Goal: Task Accomplishment & Management: Manage account settings

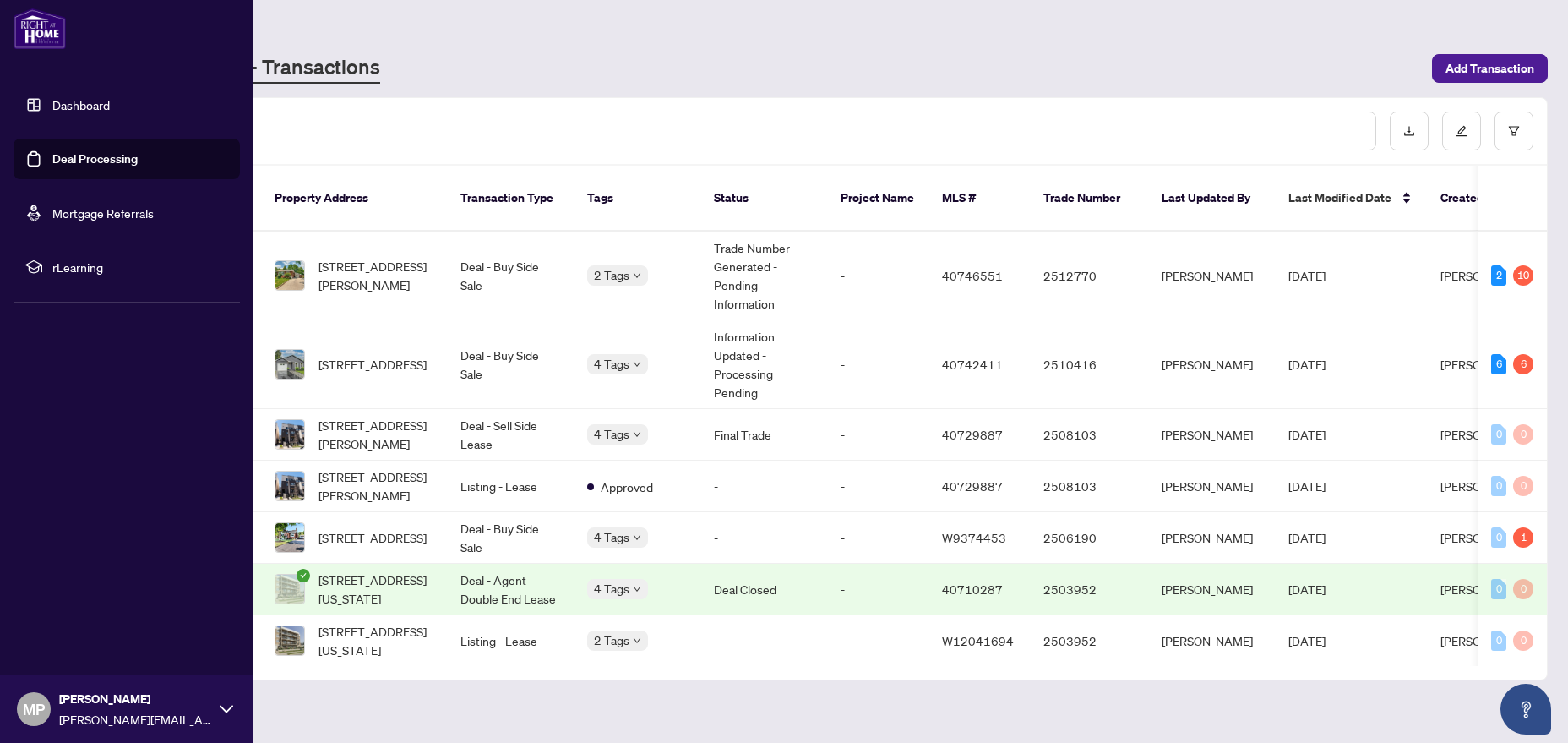
click at [102, 158] on link "Deal Processing" at bounding box center [95, 159] width 86 height 15
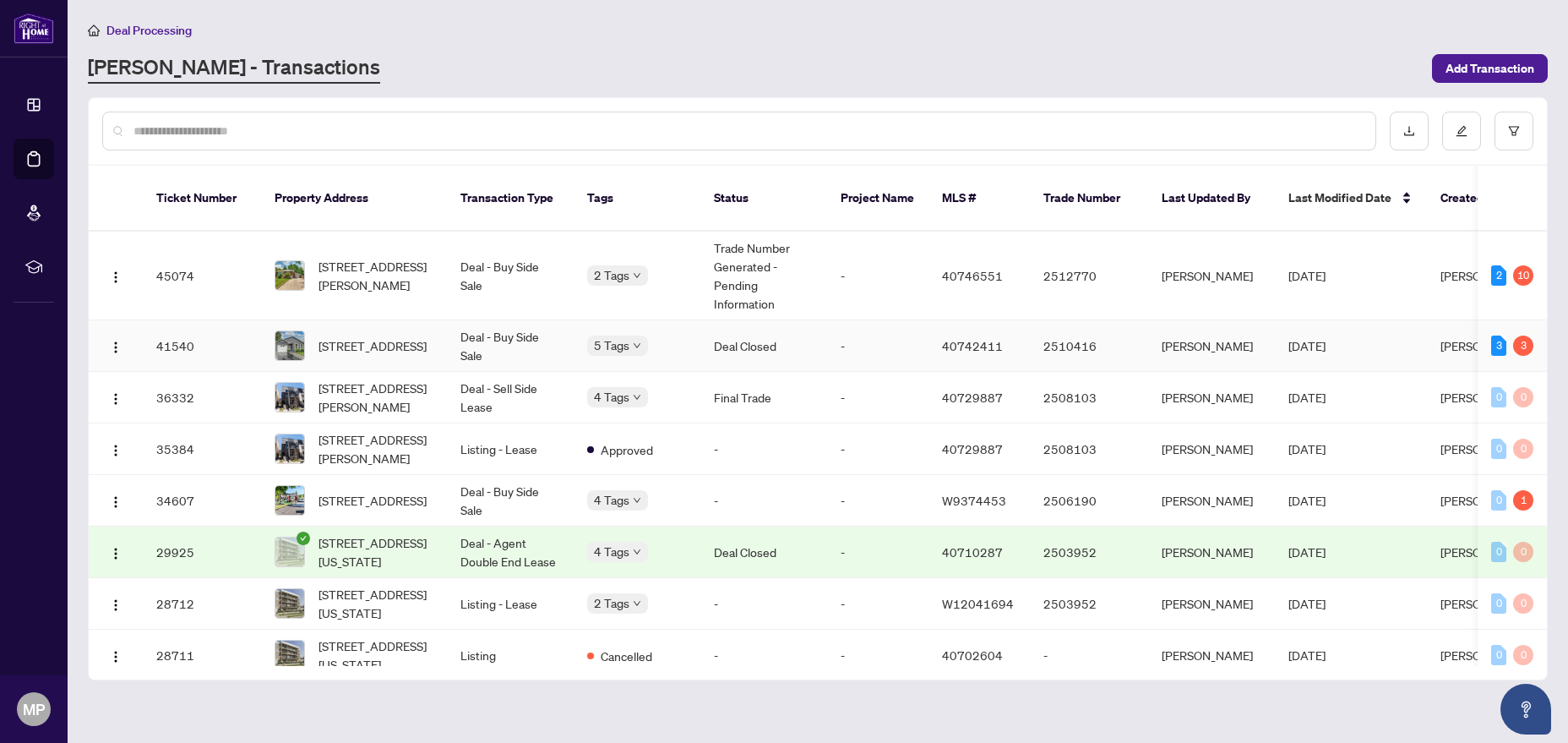
click at [866, 326] on td "-" at bounding box center [878, 346] width 102 height 52
